Goal: Information Seeking & Learning: Check status

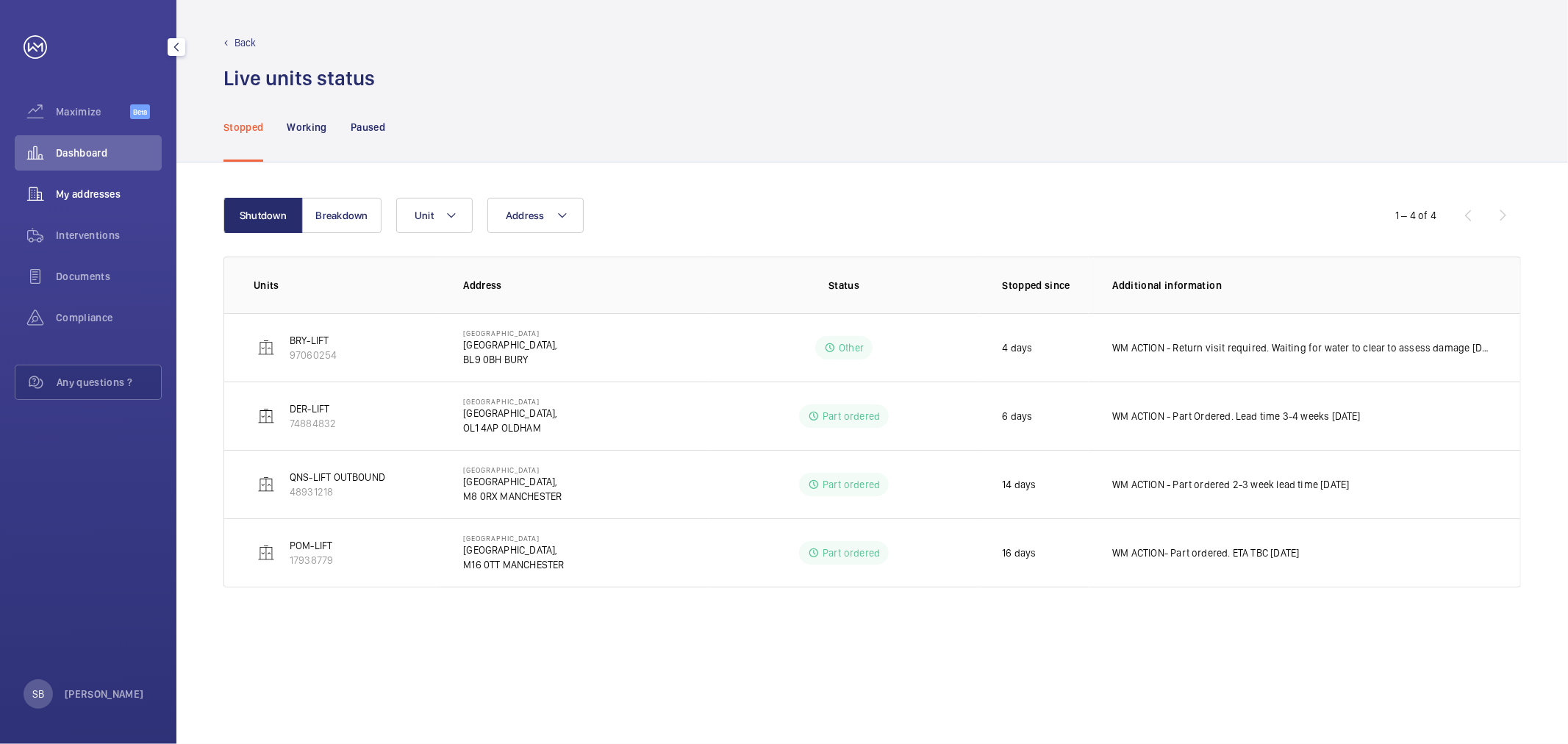
click at [106, 200] on span "My addresses" at bounding box center [109, 194] width 106 height 15
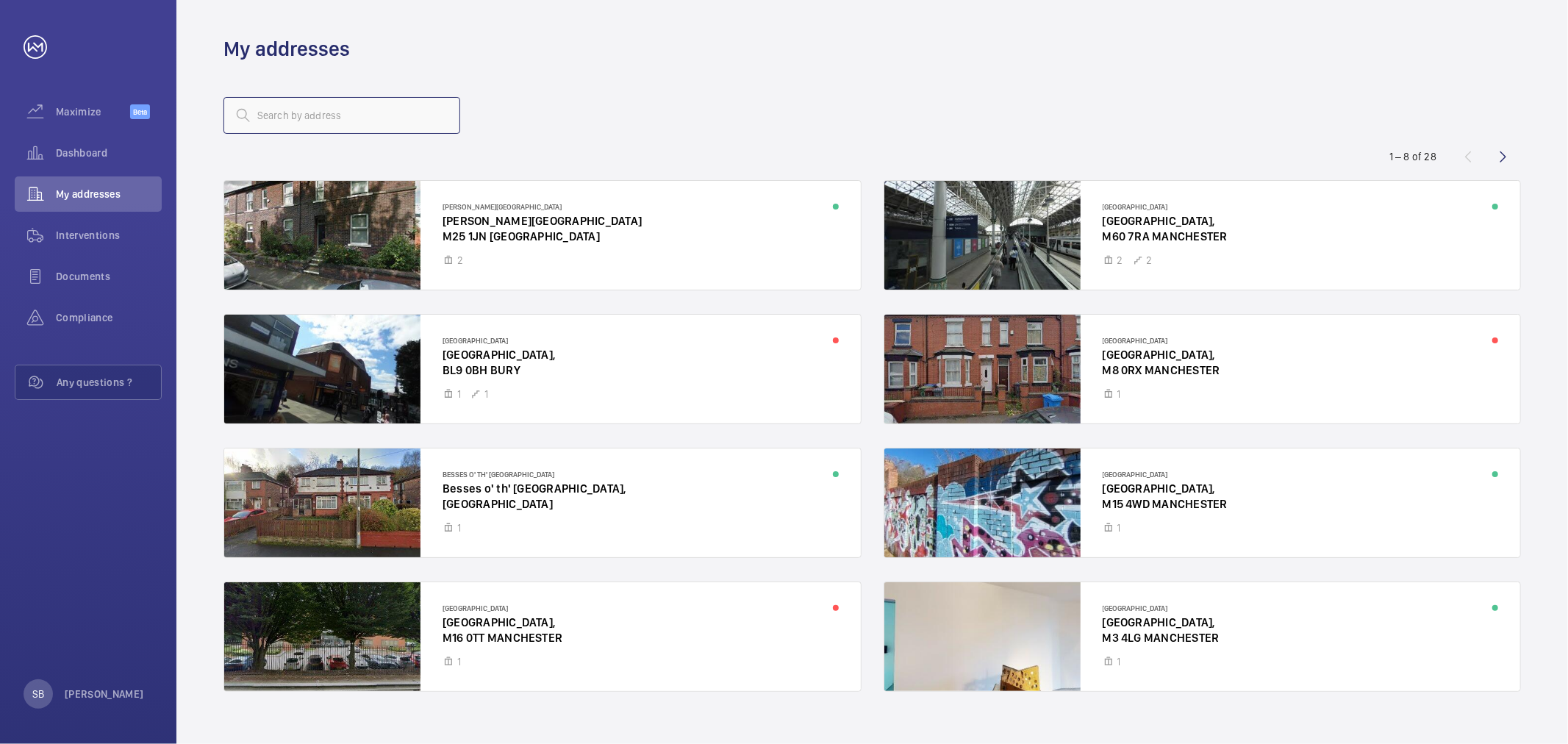
click at [384, 122] on input "text" at bounding box center [341, 115] width 237 height 37
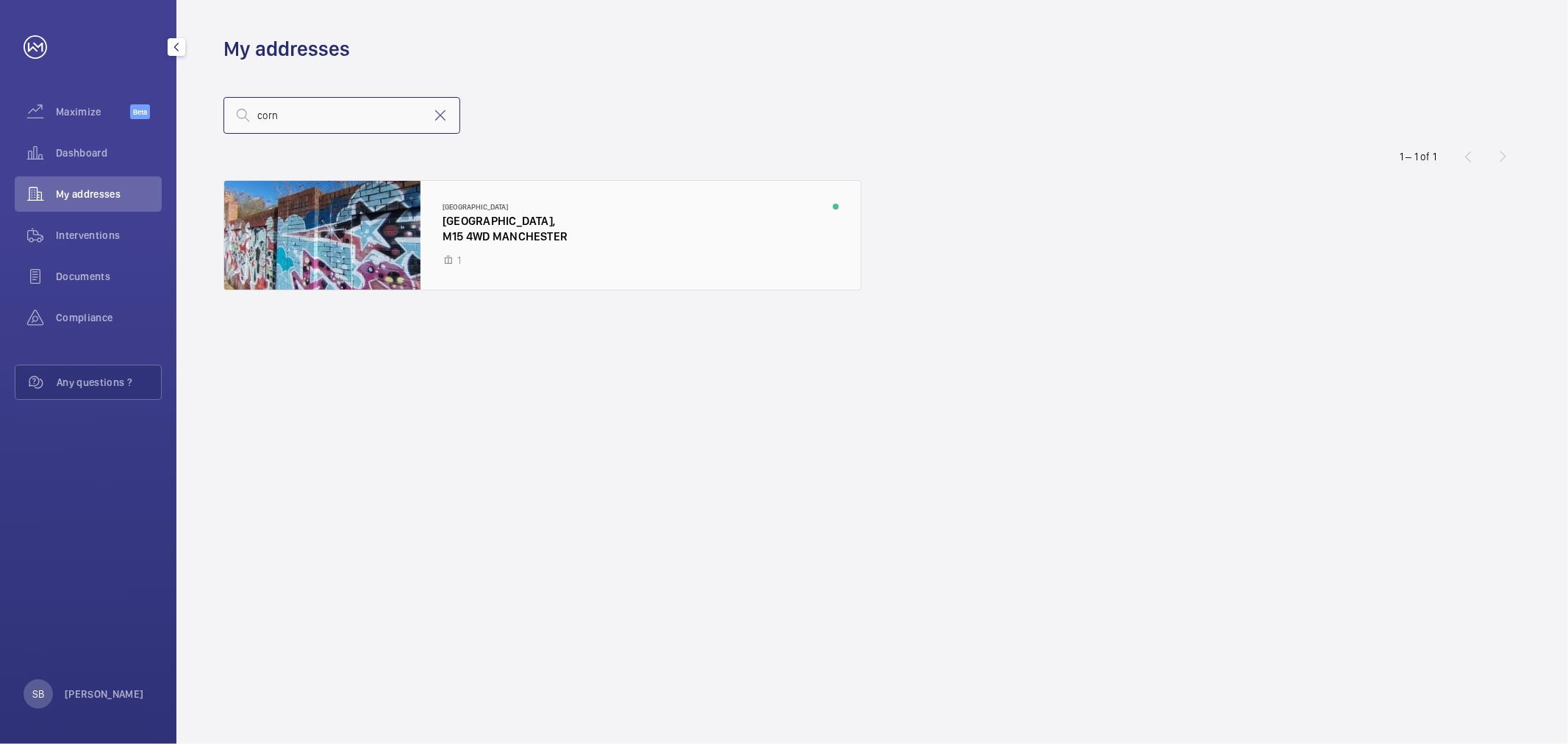
type input "corn"
click at [395, 260] on div at bounding box center [542, 235] width 636 height 109
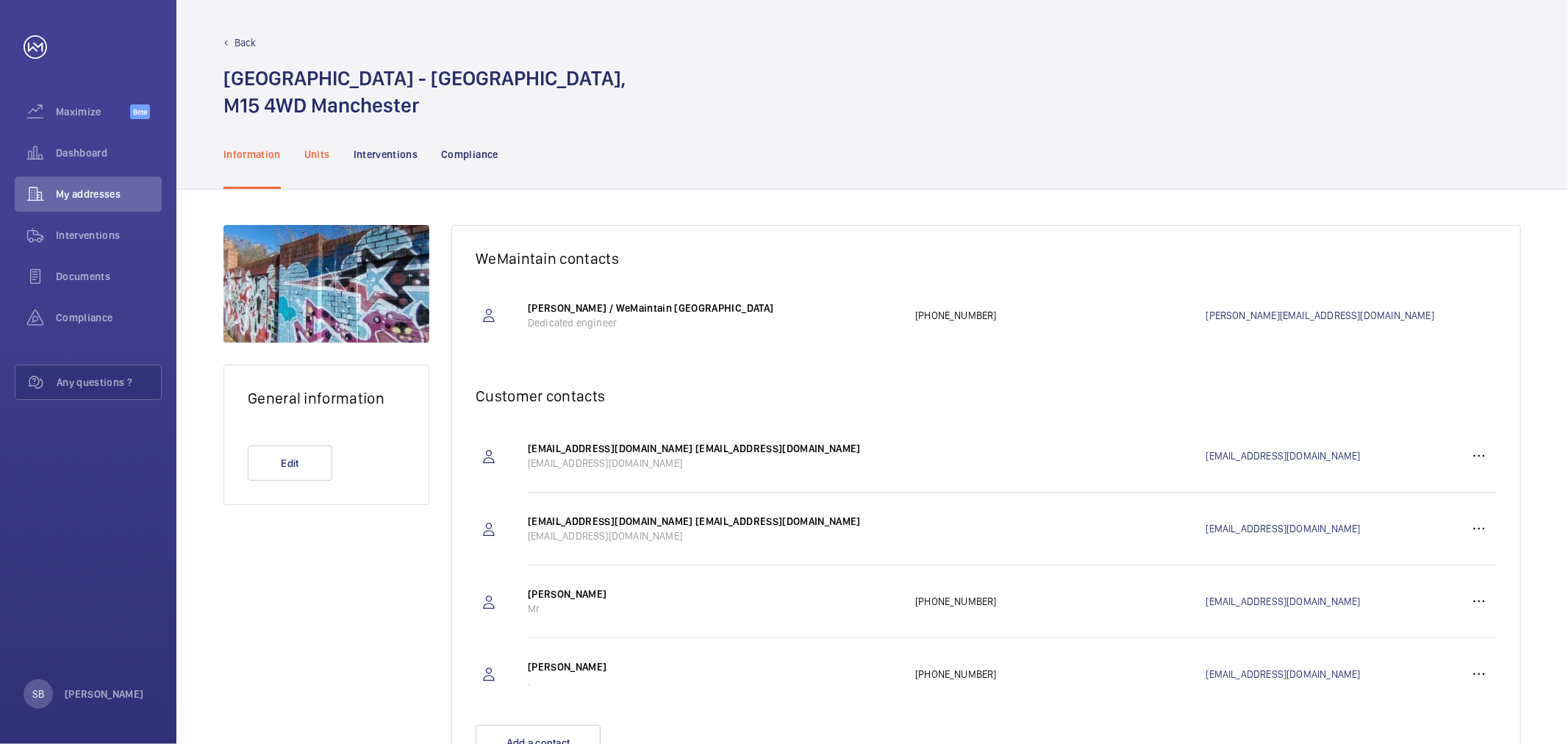
click at [328, 141] on div "Units" at bounding box center [317, 154] width 26 height 70
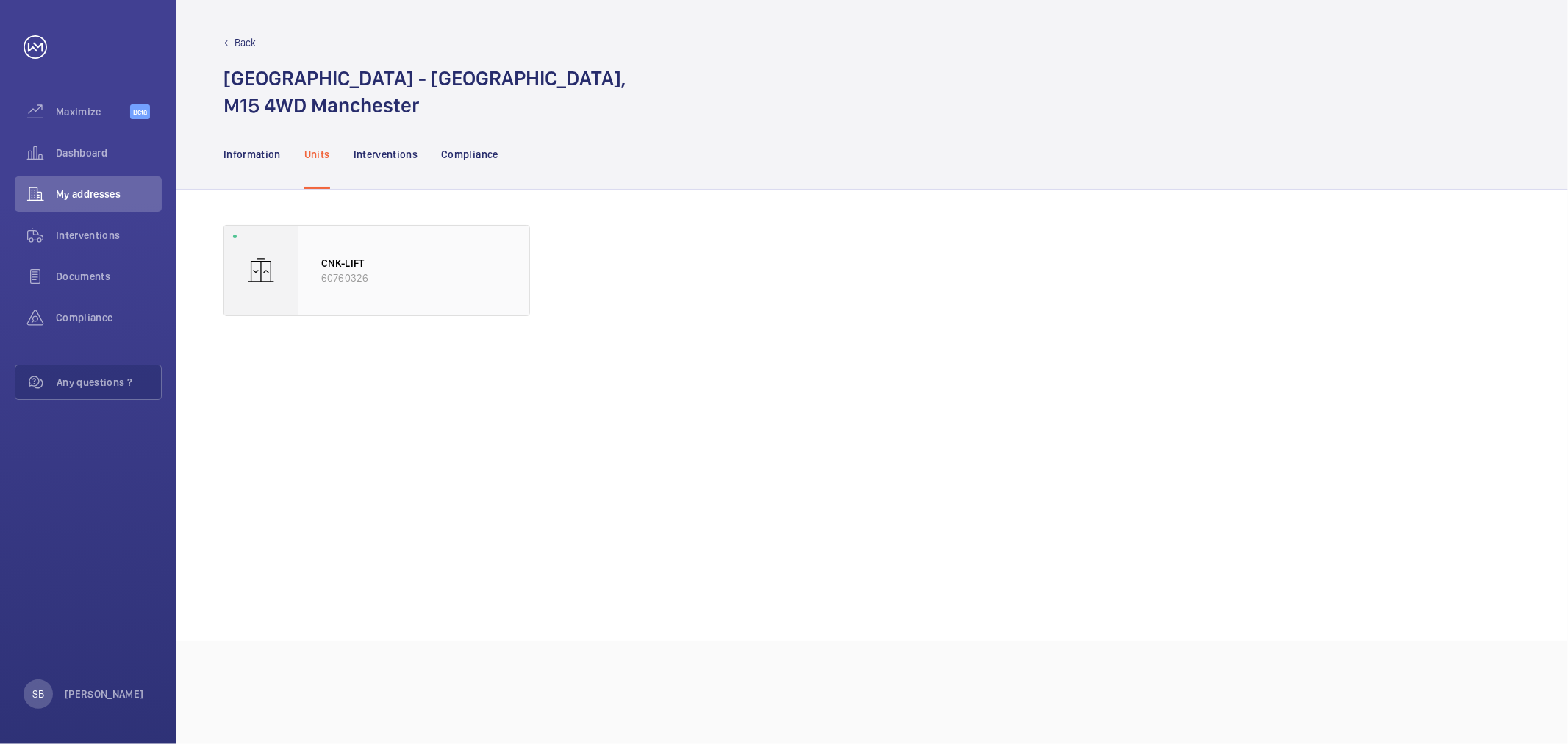
click at [381, 281] on p "60760326" at bounding box center [413, 277] width 184 height 15
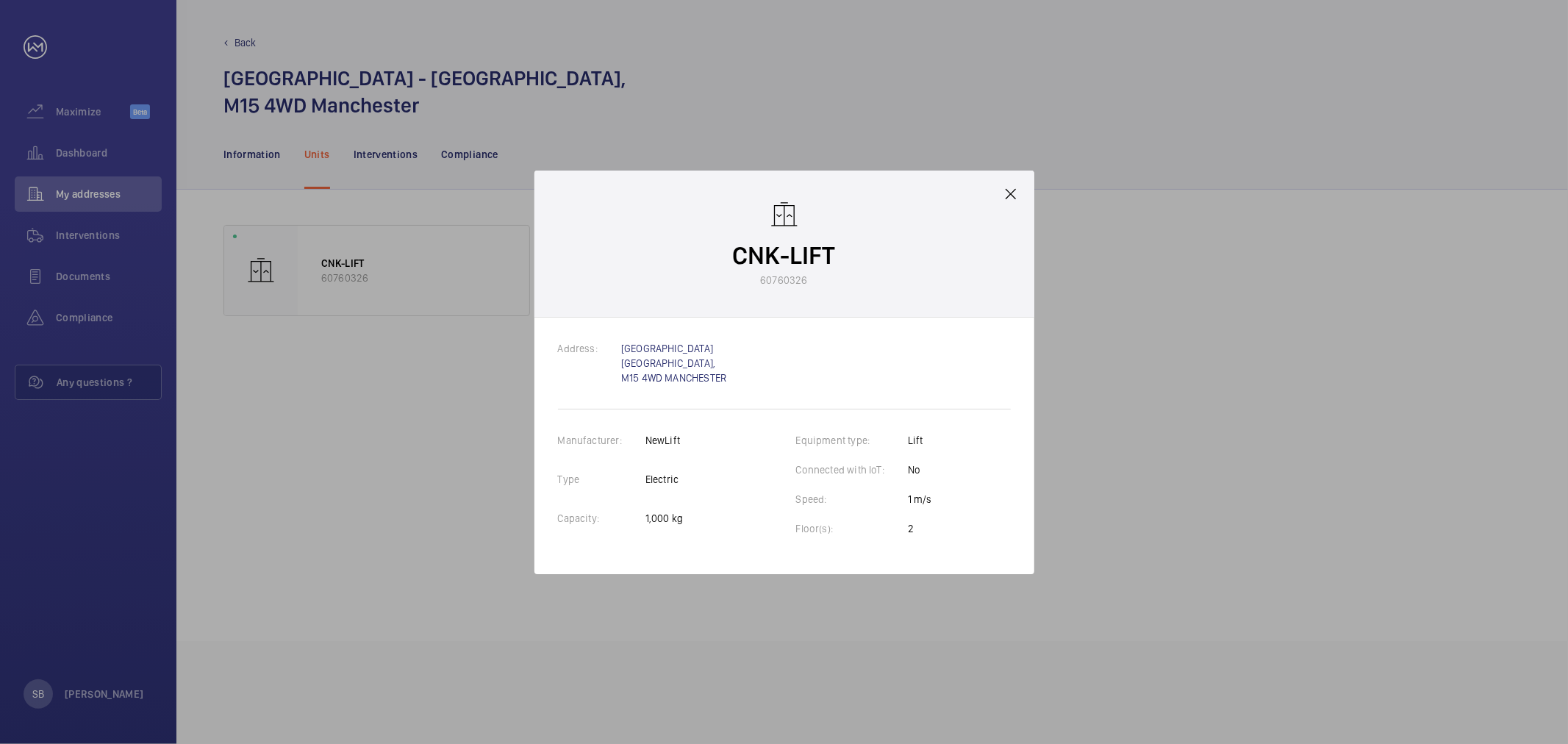
click at [840, 292] on div "CNK-LIFT 60760326" at bounding box center [784, 244] width 499 height 147
click at [1005, 188] on mat-icon at bounding box center [1010, 194] width 17 height 17
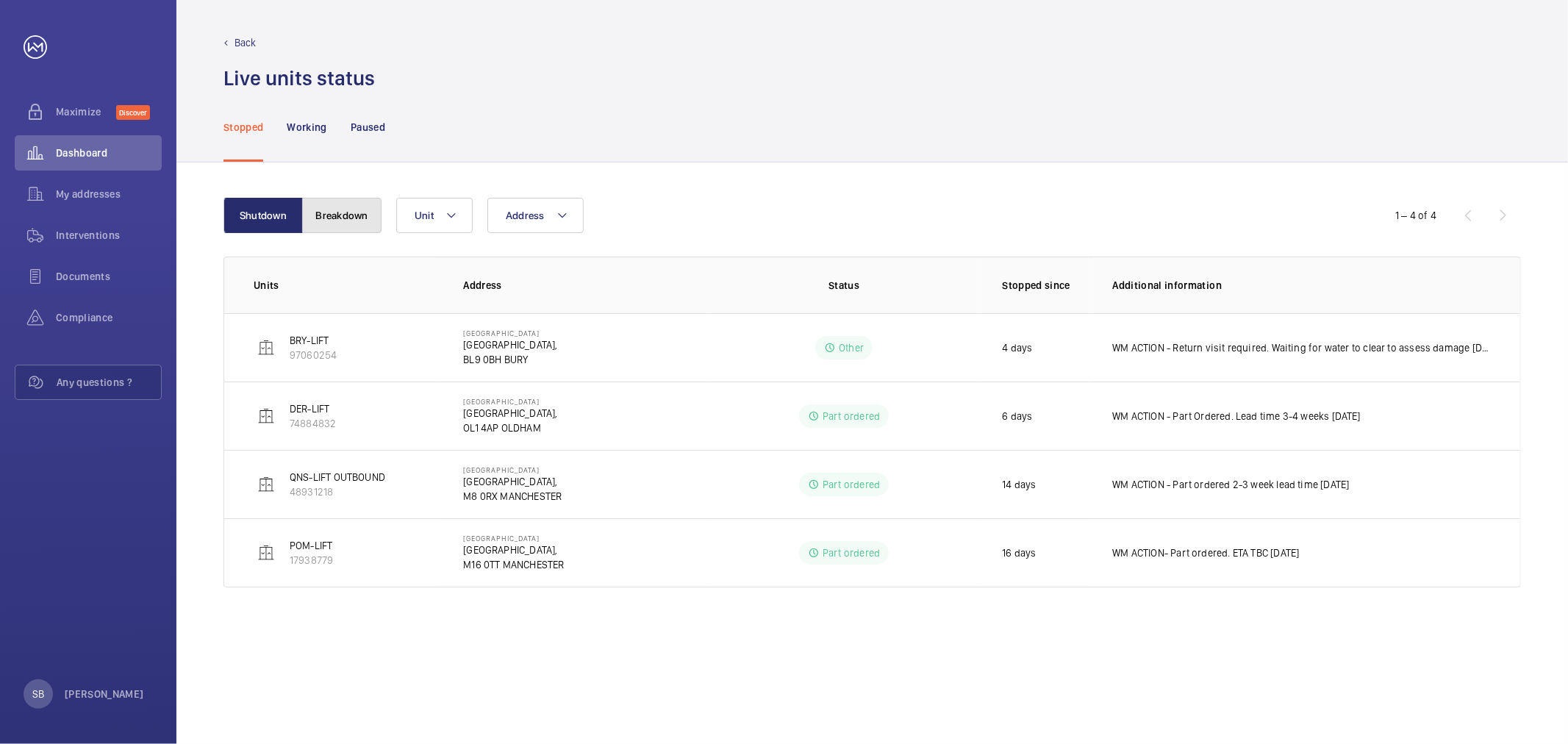
click at [326, 215] on button "Breakdown" at bounding box center [342, 215] width 80 height 35
